Goal: Task Accomplishment & Management: Use online tool/utility

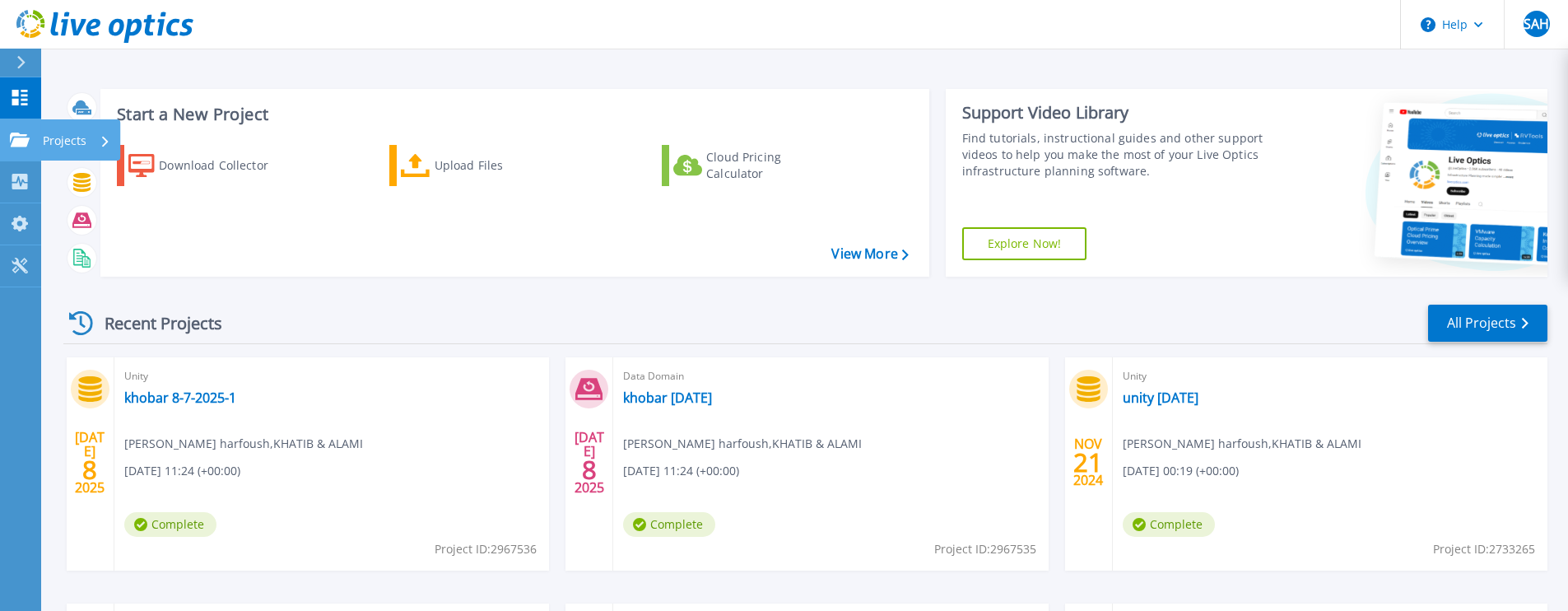
click at [61, 140] on p "Projects" at bounding box center [64, 140] width 43 height 43
drag, startPoint x: 323, startPoint y: 231, endPoint x: 229, endPoint y: 217, distance: 95.0
click at [322, 231] on div "Download Collector Upload Files Cloud Pricing Calculator" at bounding box center [512, 200] width 817 height 137
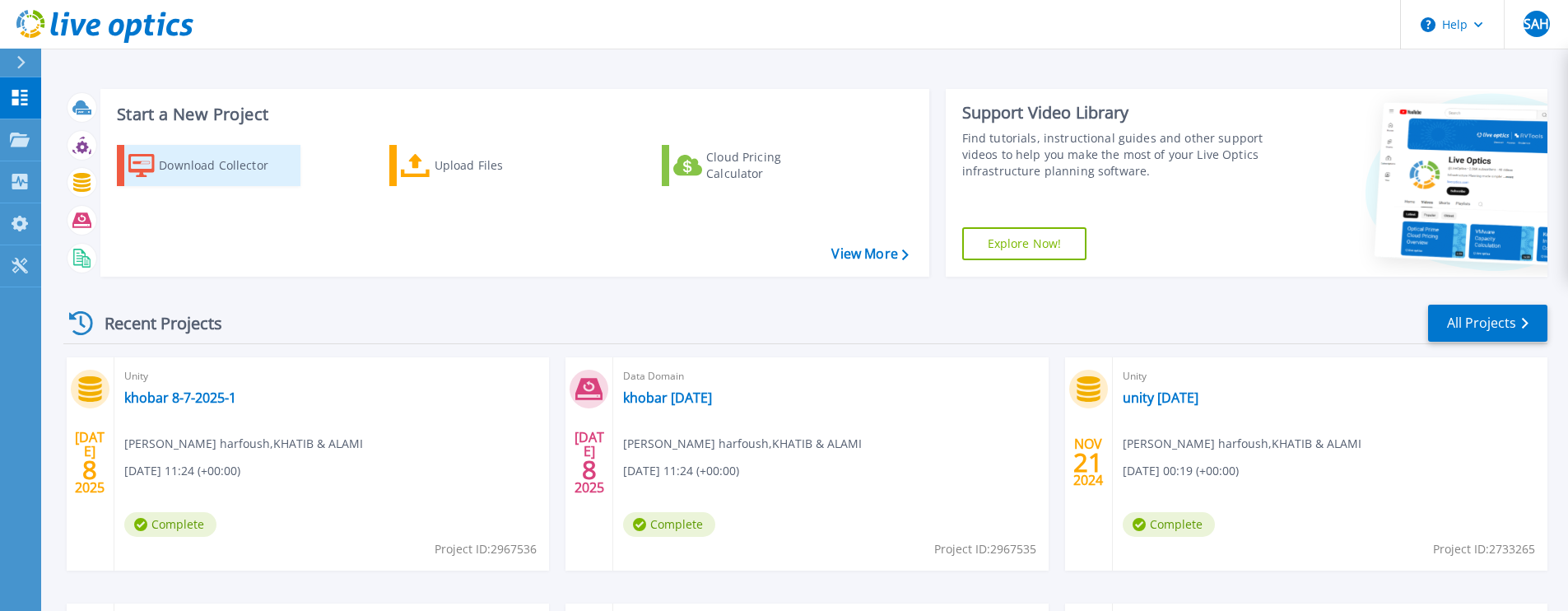
click at [168, 167] on div "Download Collector" at bounding box center [225, 166] width 132 height 33
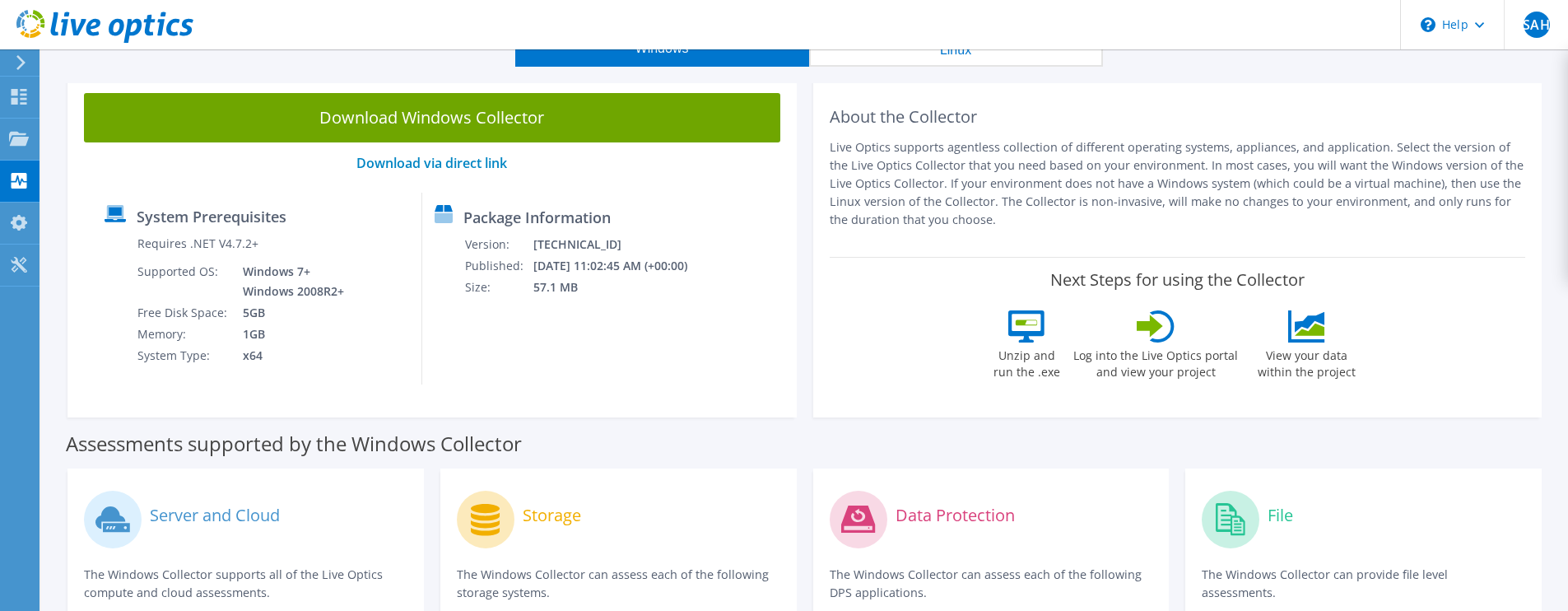
scroll to position [247, 0]
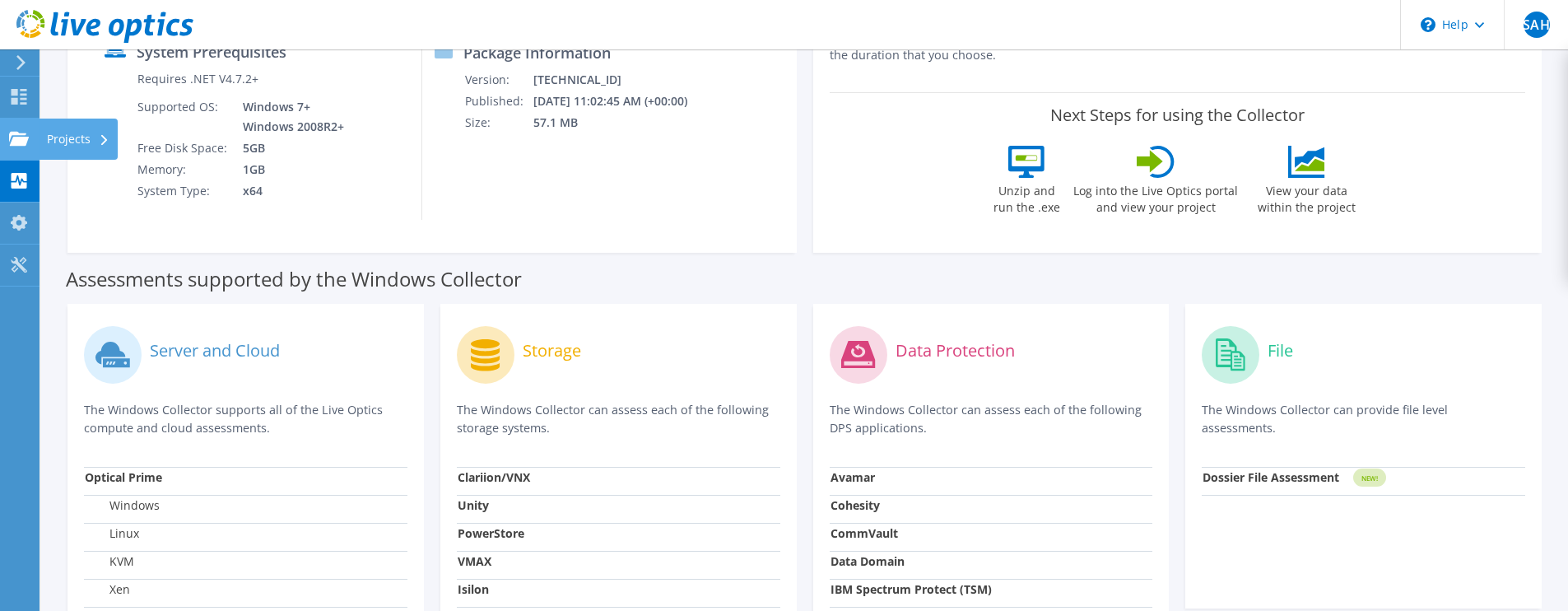
click at [19, 143] on use at bounding box center [19, 138] width 20 height 14
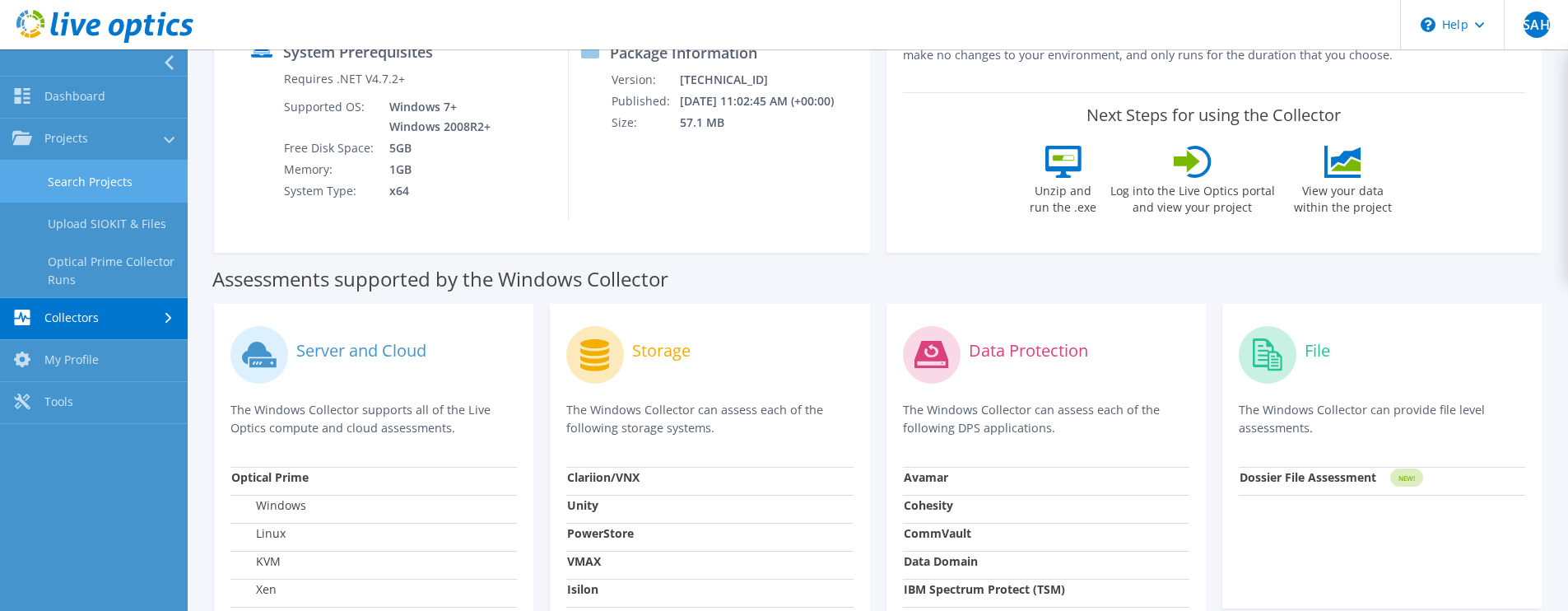
click at [97, 178] on link "Search Projects" at bounding box center [93, 182] width 187 height 42
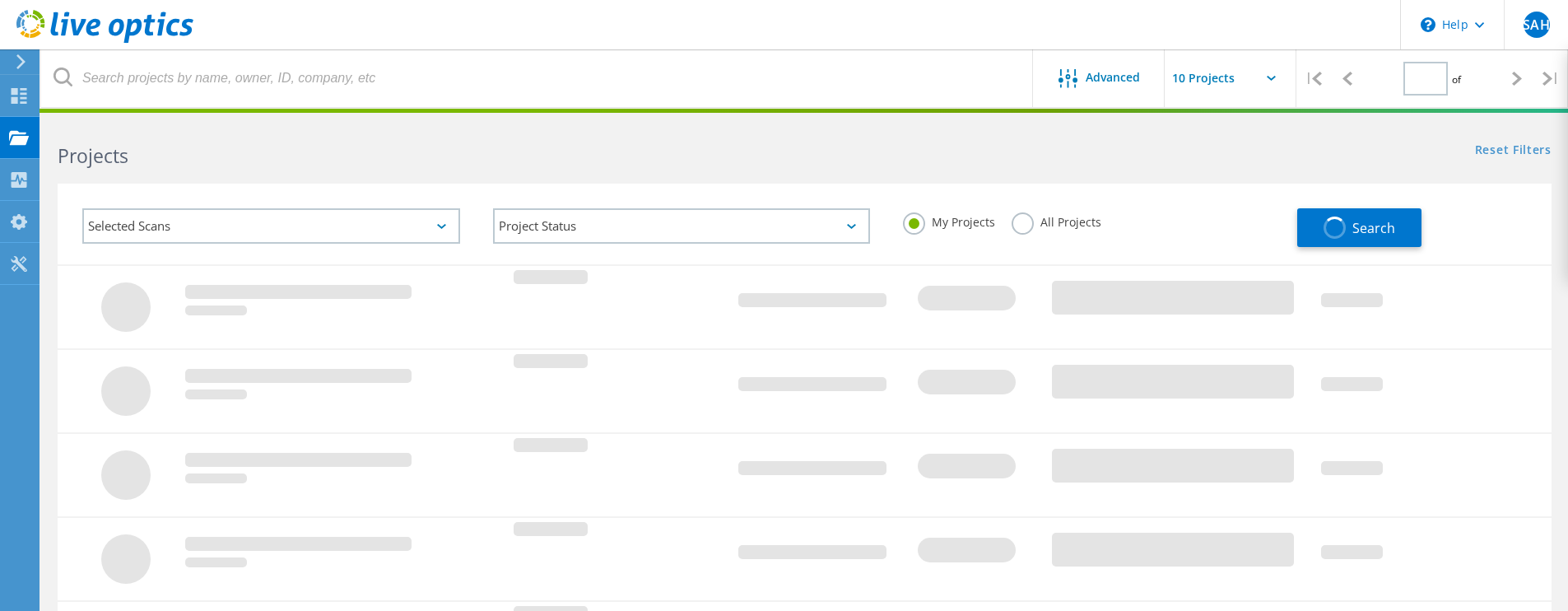
type input "1"
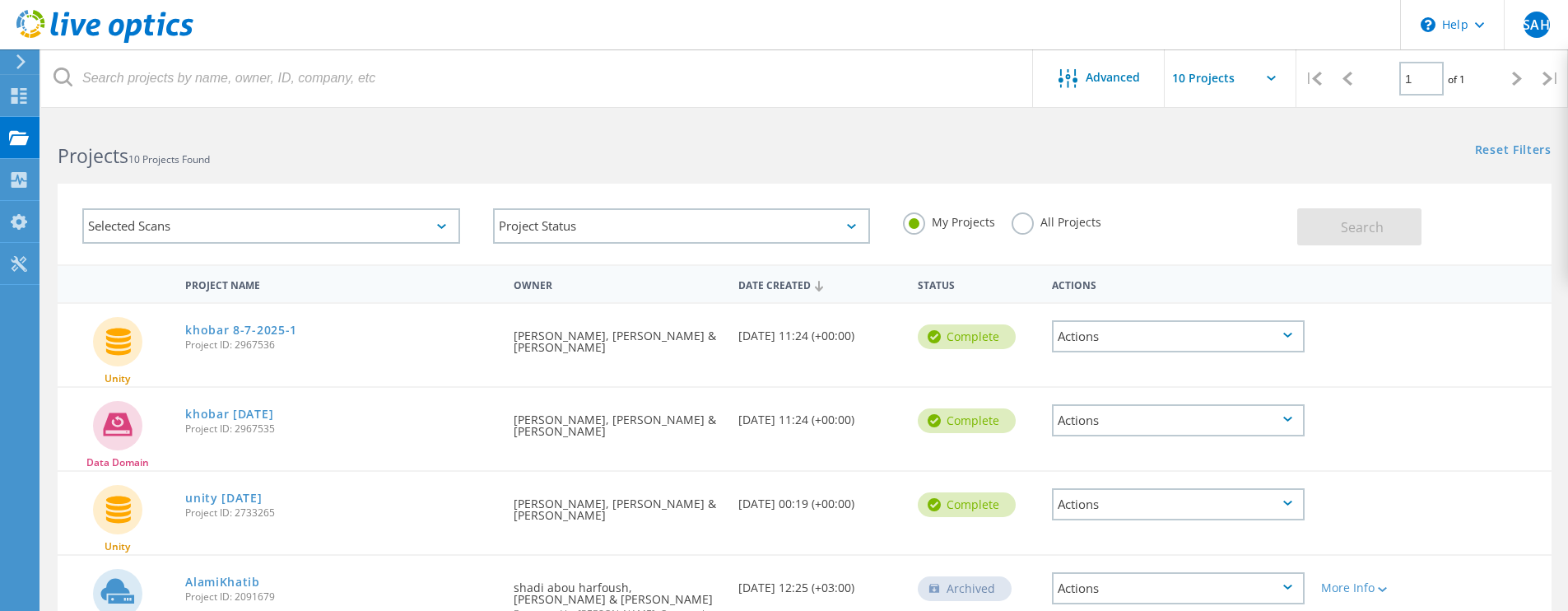
click at [1026, 223] on label "All Projects" at bounding box center [1056, 220] width 90 height 16
click at [0, 0] on input "All Projects" at bounding box center [0, 0] width 0 height 0
click at [1353, 223] on span "Search" at bounding box center [1361, 228] width 42 height 18
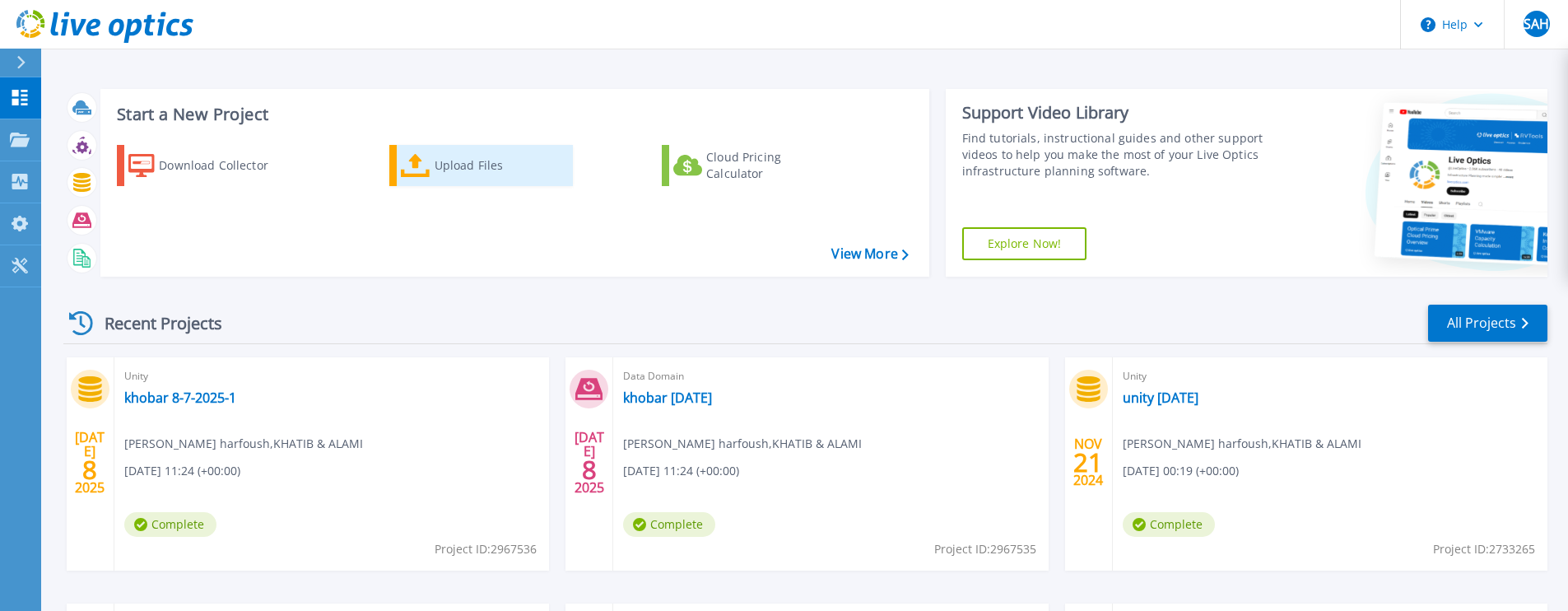
click at [460, 167] on div "Upload Files" at bounding box center [500, 166] width 132 height 33
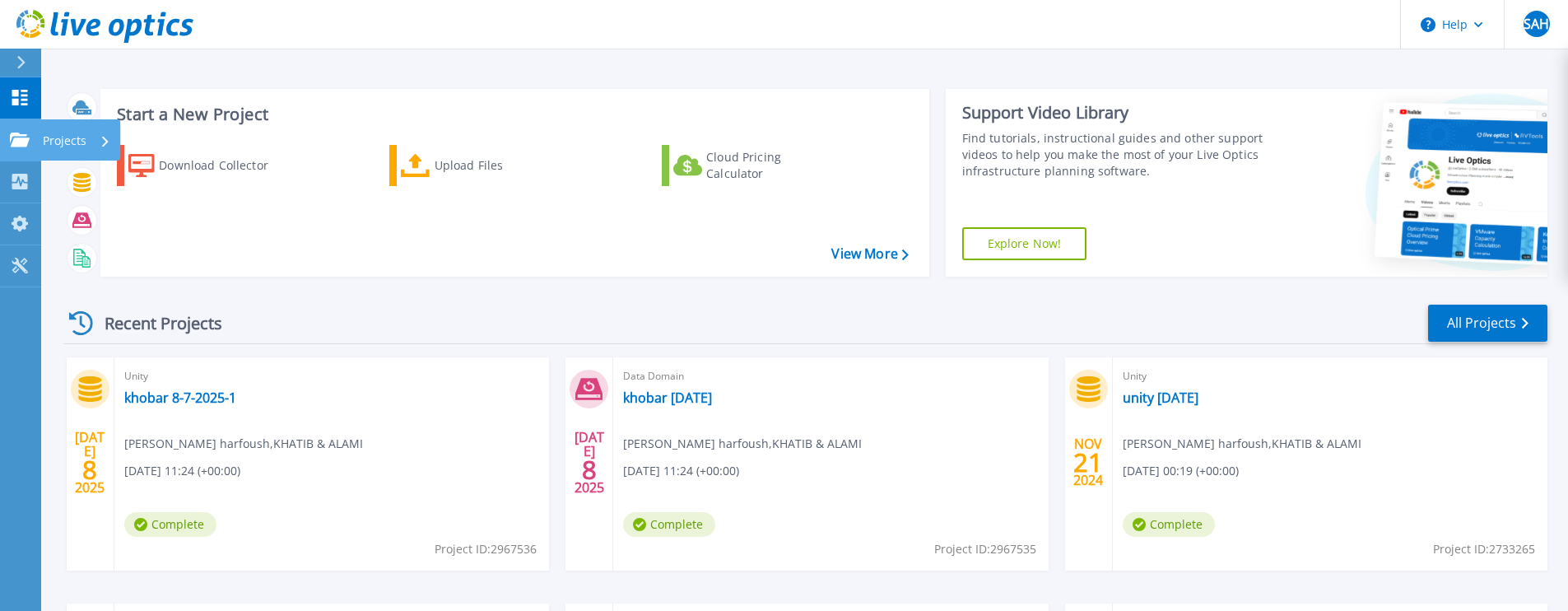
click at [100, 141] on div "Projects" at bounding box center [76, 140] width 67 height 43
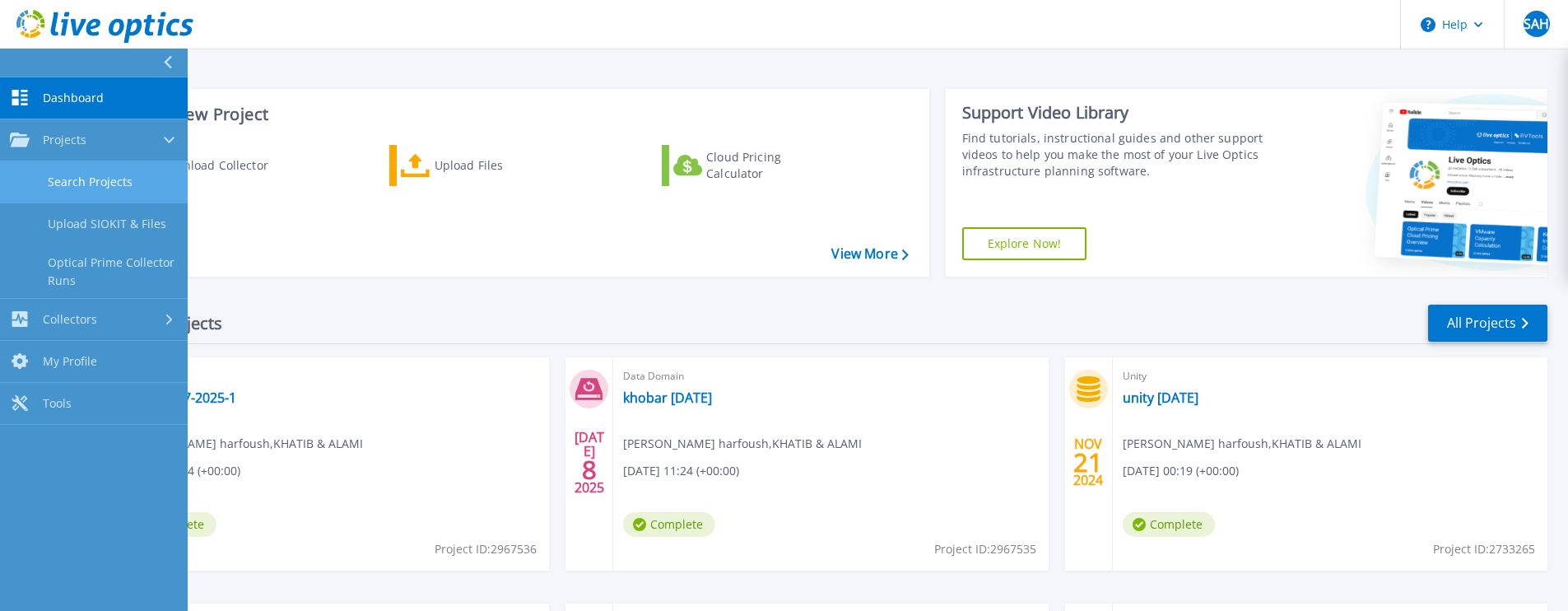
click at [109, 178] on link "Search Projects" at bounding box center [93, 183] width 187 height 42
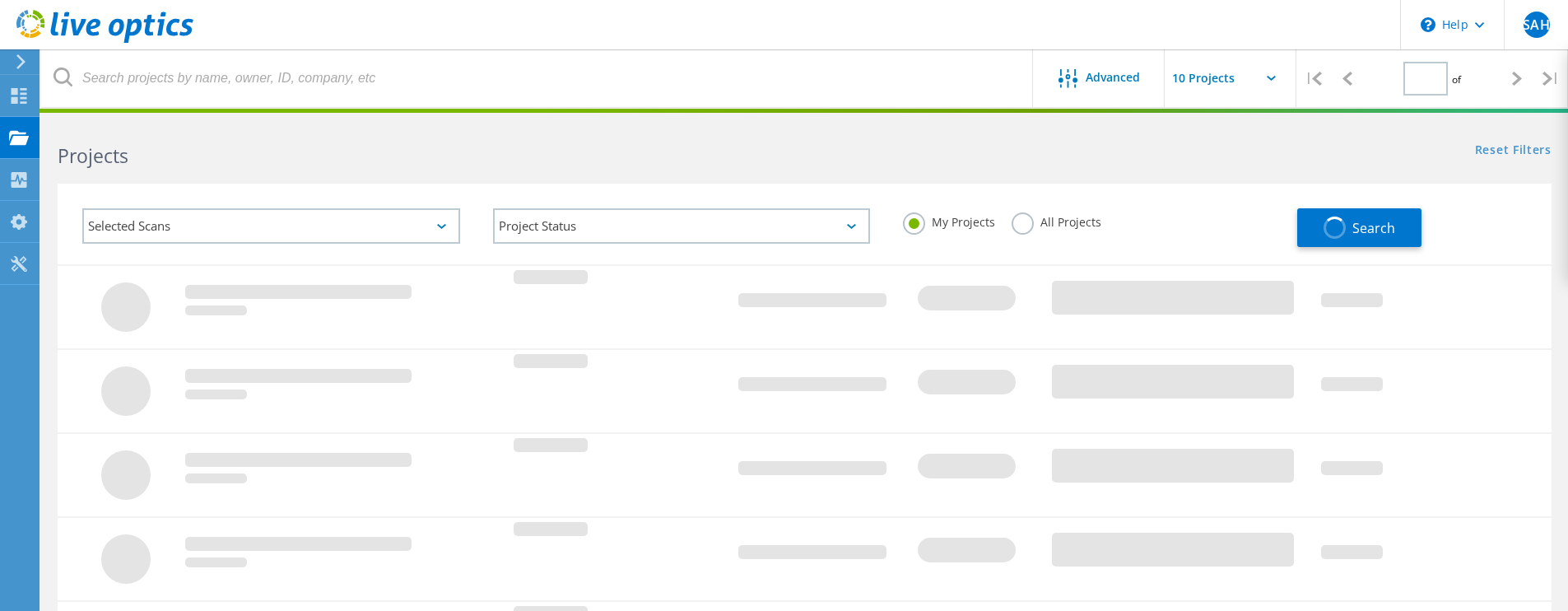
type input "1"
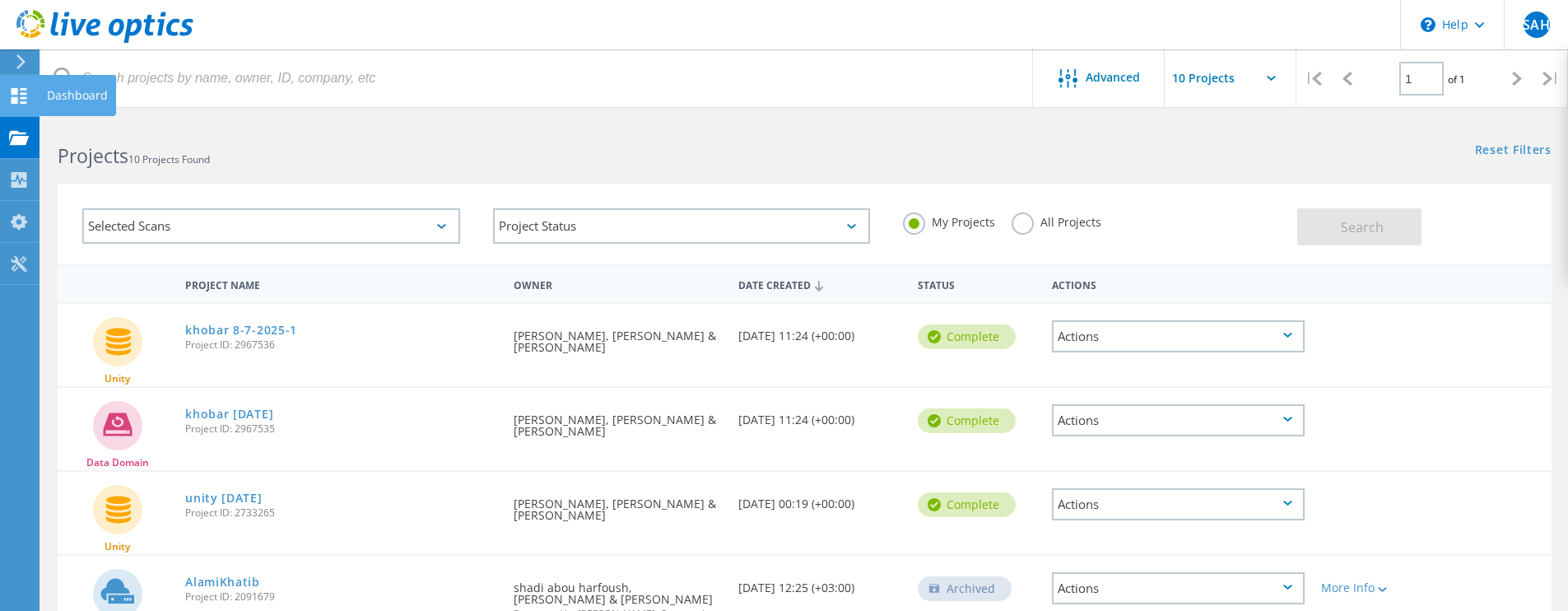
click at [53, 93] on div "Dashboard" at bounding box center [77, 96] width 61 height 12
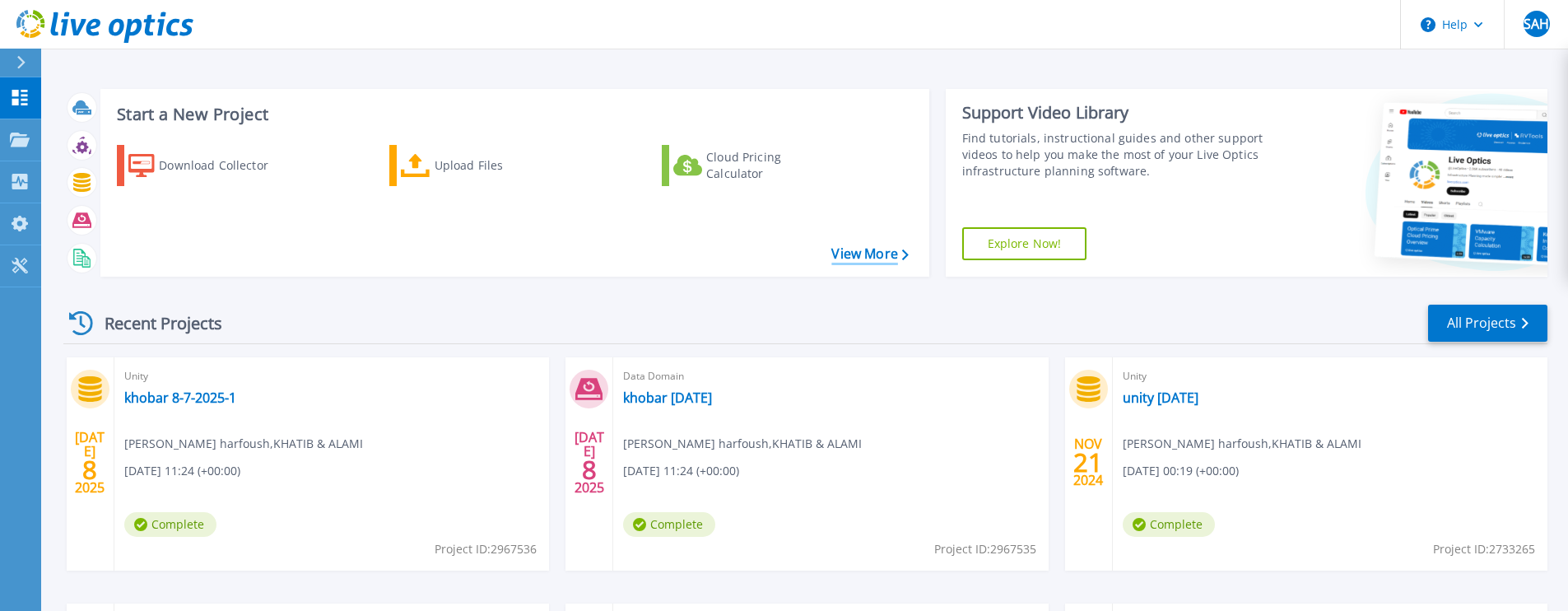
click at [854, 254] on link "View More" at bounding box center [870, 253] width 77 height 16
